Goal: Information Seeking & Learning: Find specific fact

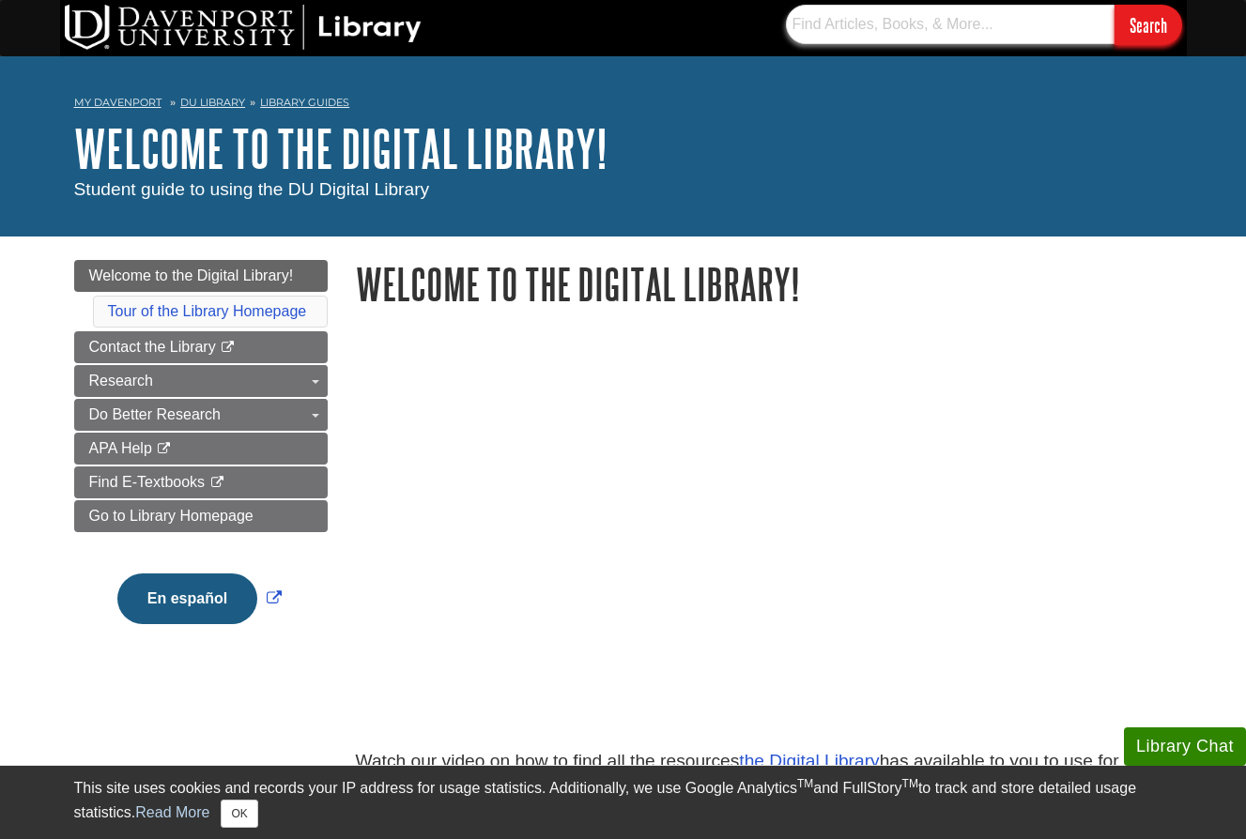
click at [976, 27] on input "text" at bounding box center [950, 24] width 329 height 39
paste input "BITS211 Starter File-2020.xlsx"
type input "BITS211 Starter File-2020.xlsx"
click at [1165, 37] on input "Search" at bounding box center [1148, 25] width 68 height 40
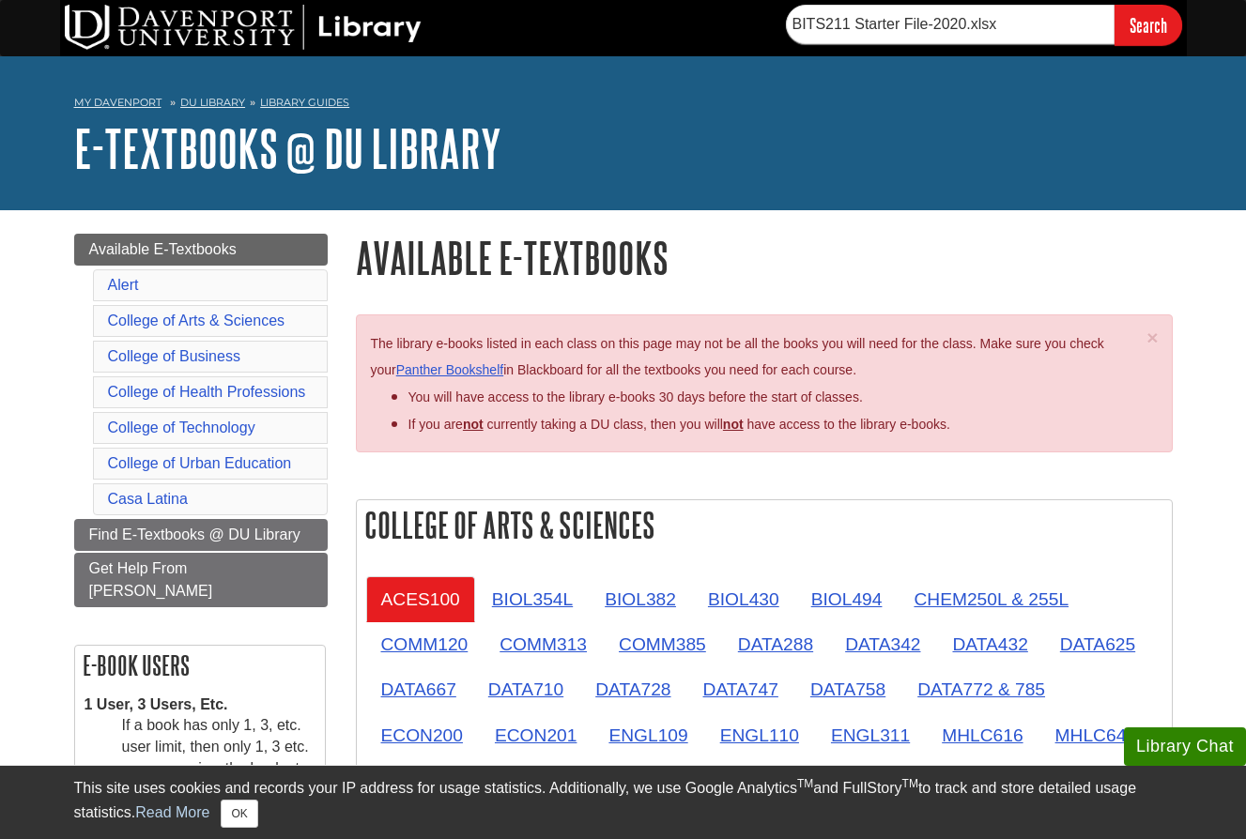
type input "BITS211 Starter File-2020.xlsx"
click at [1147, 24] on input "Search" at bounding box center [1148, 25] width 68 height 40
